Goal: Transaction & Acquisition: Purchase product/service

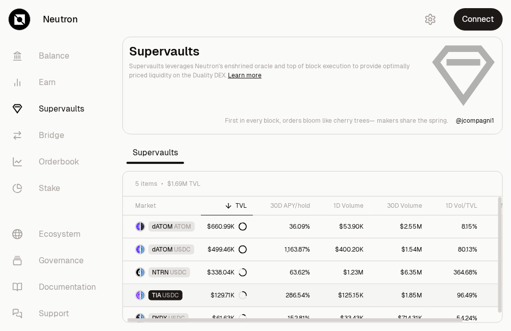
click at [174, 289] on link "TIA USDC" at bounding box center [162, 296] width 78 height 22
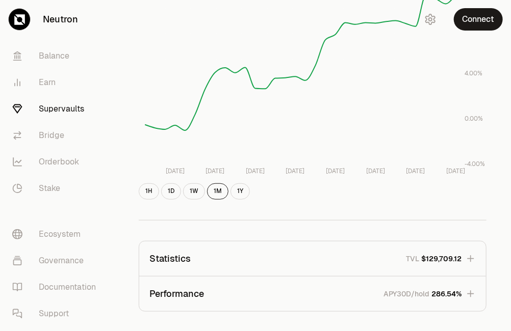
scroll to position [177, 0]
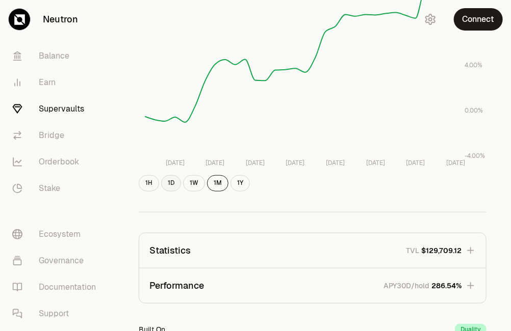
click at [176, 185] on button "1D" at bounding box center [171, 183] width 20 height 16
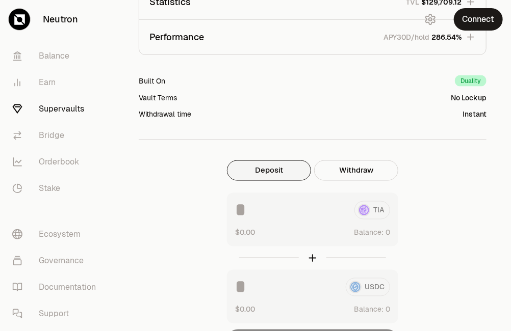
scroll to position [428, 0]
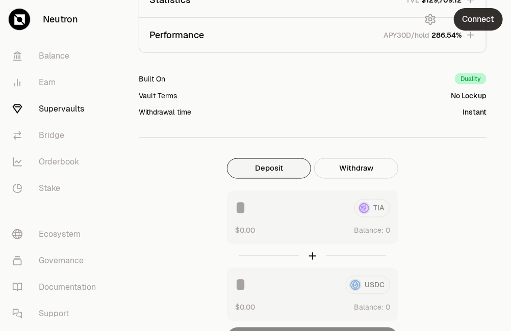
click at [477, 27] on button "Connect" at bounding box center [478, 19] width 49 height 22
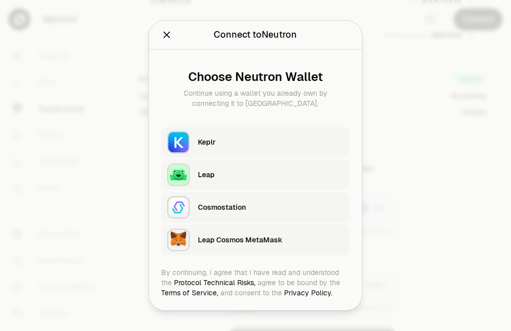
click at [233, 137] on div "Keplr" at bounding box center [271, 142] width 146 height 15
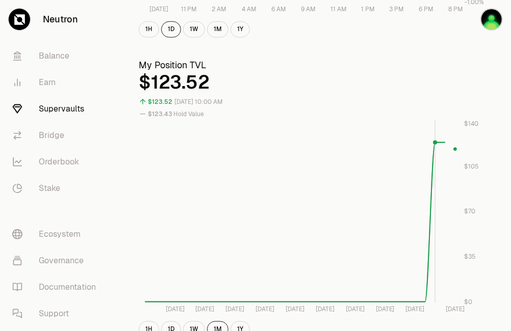
scroll to position [340, 0]
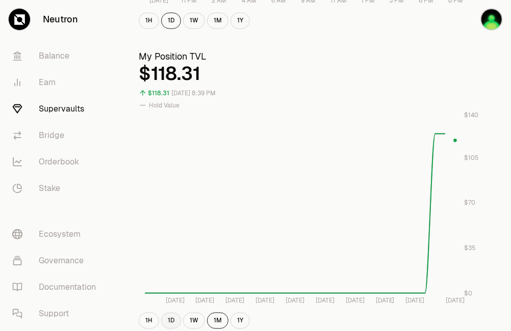
click at [172, 317] on button "1D" at bounding box center [171, 321] width 20 height 16
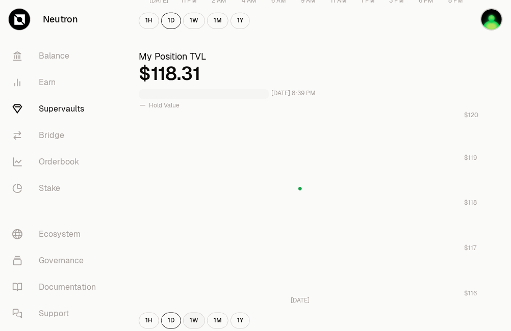
click at [189, 322] on button "1W" at bounding box center [194, 321] width 22 height 16
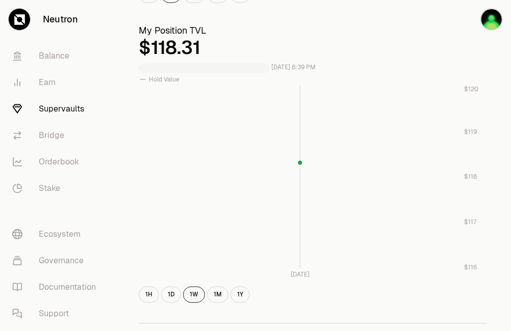
scroll to position [378, 0]
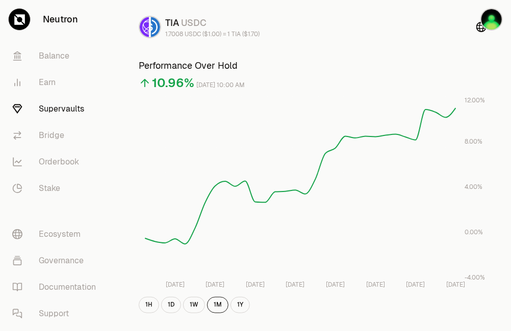
scroll to position [97, 0]
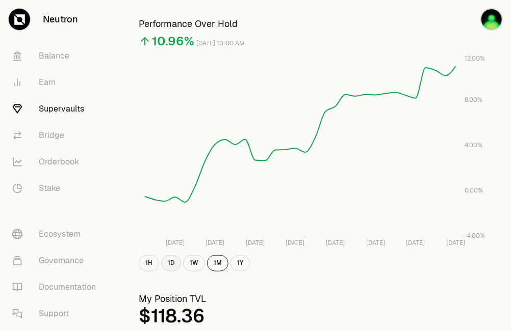
click at [169, 264] on button "1D" at bounding box center [171, 263] width 20 height 16
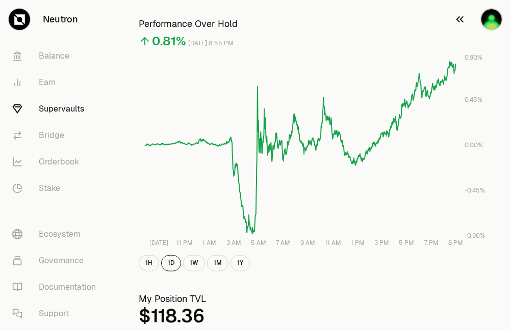
click at [493, 16] on img "button" at bounding box center [491, 19] width 22 height 22
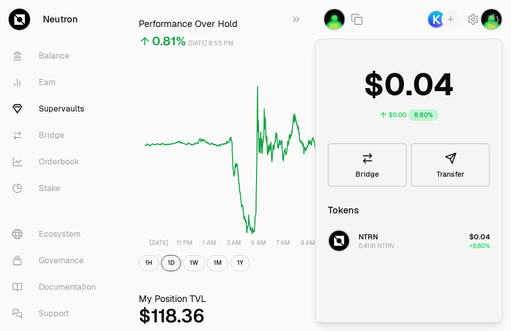
click at [262, 24] on h3 "Performance Over Hold" at bounding box center [313, 24] width 348 height 14
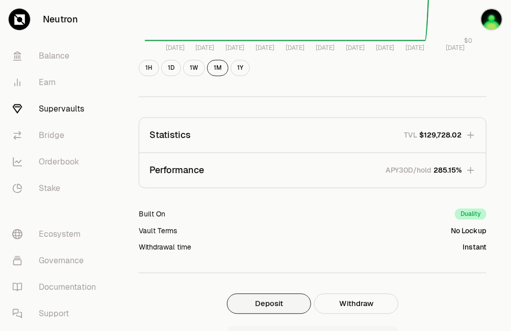
scroll to position [594, 0]
click at [472, 132] on icon "button" at bounding box center [471, 135] width 10 height 10
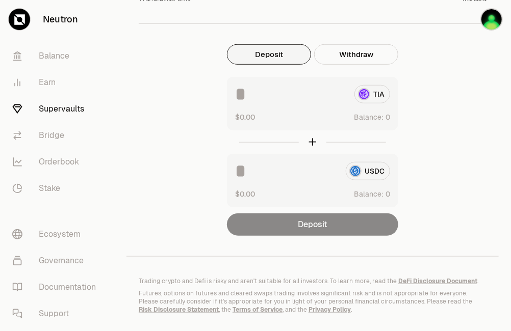
scroll to position [1516, 0]
